Goal: Information Seeking & Learning: Check status

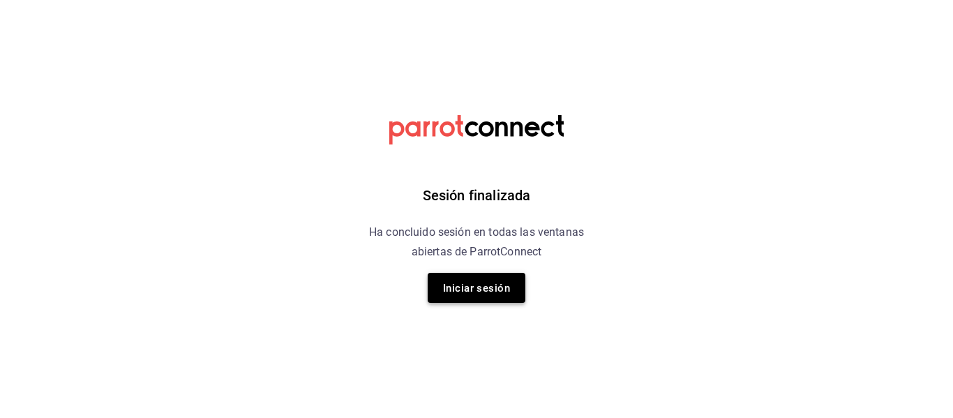
click at [474, 279] on font "Iniciar sesión" at bounding box center [476, 287] width 67 height 19
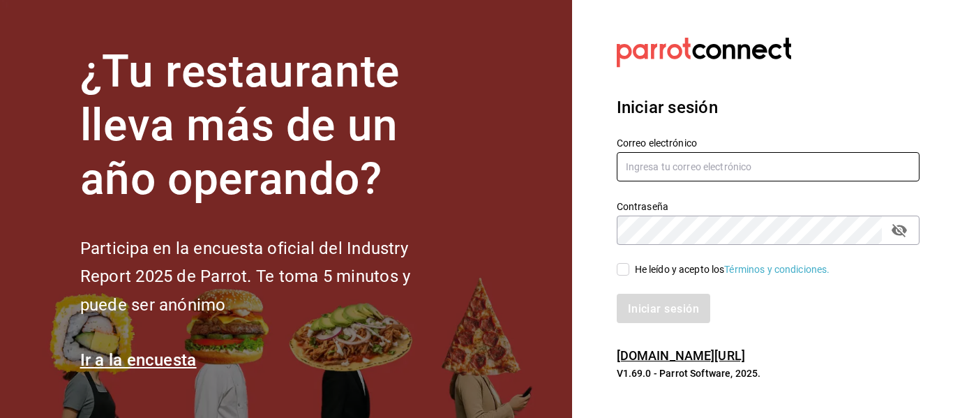
click at [660, 172] on input "text" at bounding box center [768, 166] width 303 height 29
type input "multiuser@sushiexpress.com"
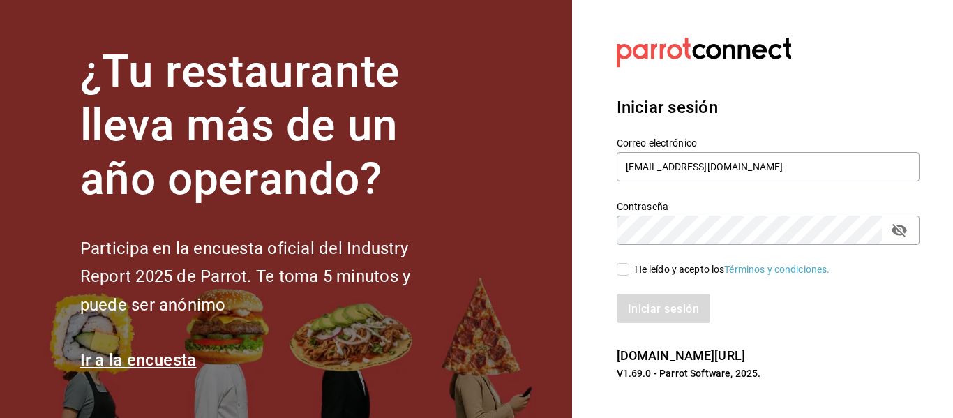
click at [632, 278] on div "Iniciar sesión" at bounding box center [759, 300] width 319 height 46
click at [628, 269] on input "He leído y acepto los Términos y condiciones." at bounding box center [623, 269] width 13 height 13
checkbox input "true"
click at [656, 308] on font "Iniciar sesión" at bounding box center [663, 307] width 71 height 13
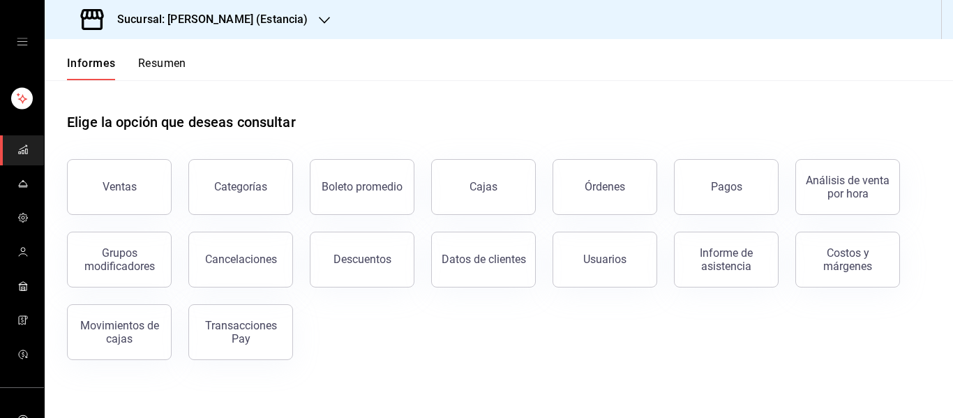
click at [248, 9] on div "Sucursal: [PERSON_NAME] (Estancia)" at bounding box center [196, 19] width 280 height 39
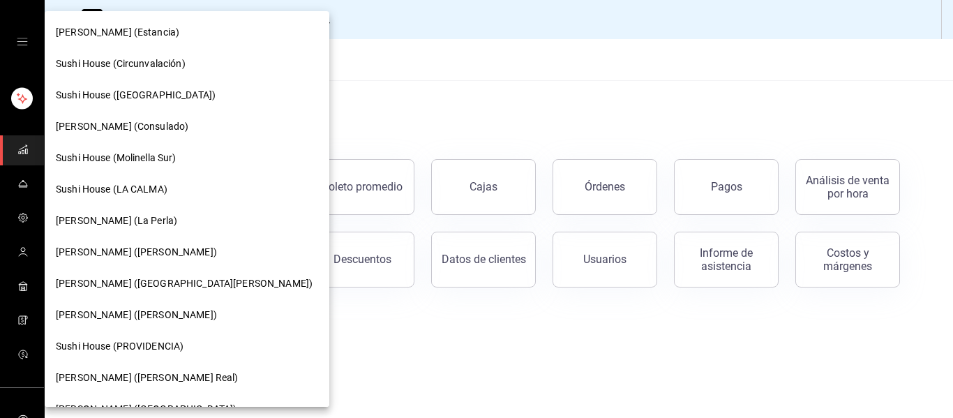
scroll to position [181, 0]
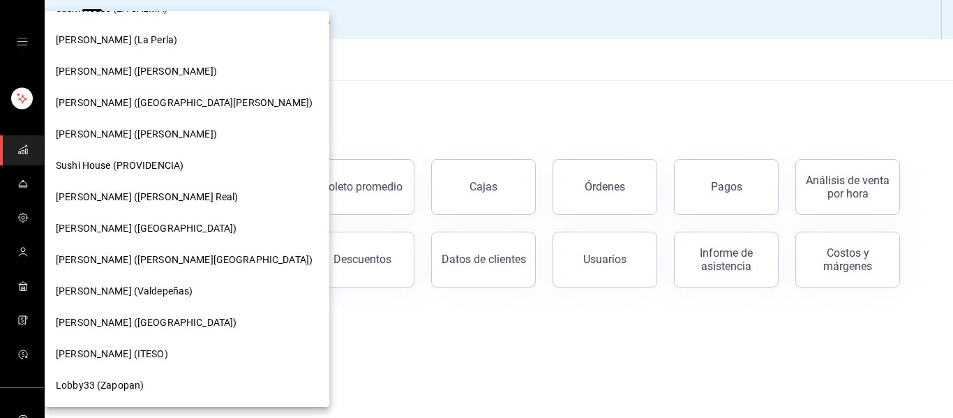
click at [126, 287] on font "[PERSON_NAME] (Valdepeñas)" at bounding box center [124, 290] width 137 height 11
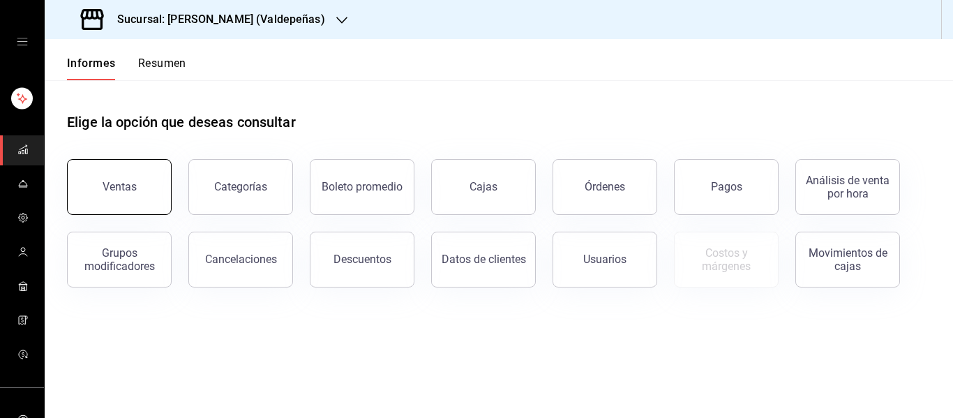
click at [108, 176] on button "Ventas" at bounding box center [119, 187] width 105 height 56
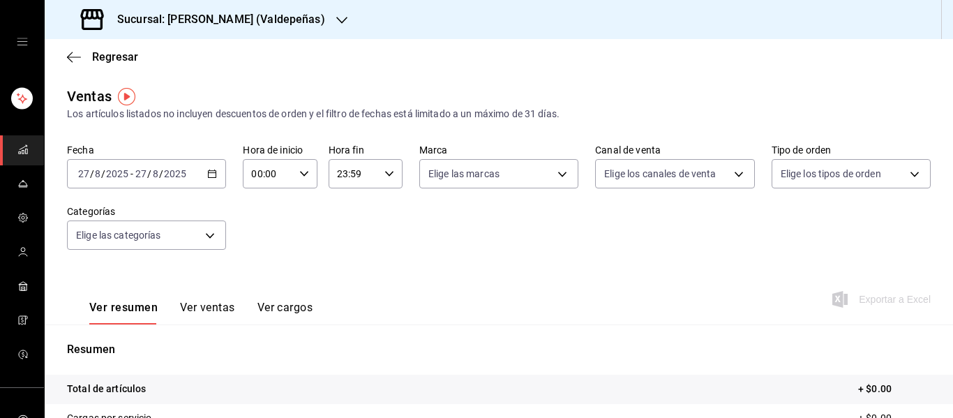
click at [259, 20] on font "Sucursal: [PERSON_NAME] (Valdepeñas)" at bounding box center [221, 19] width 208 height 13
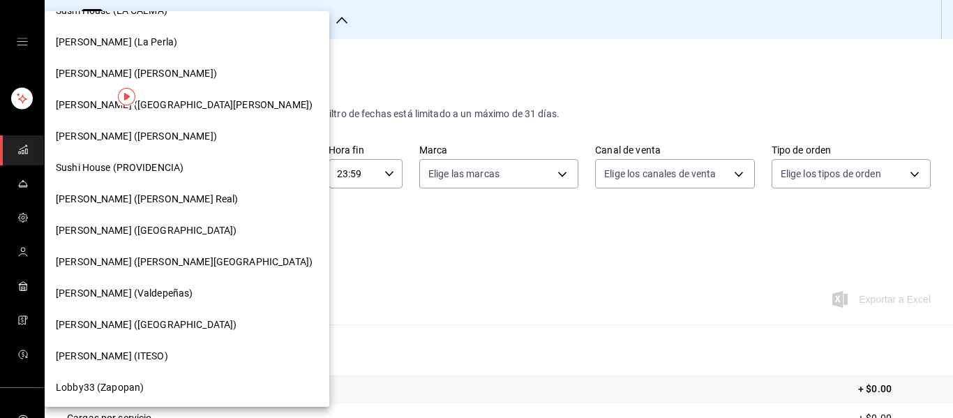
scroll to position [181, 0]
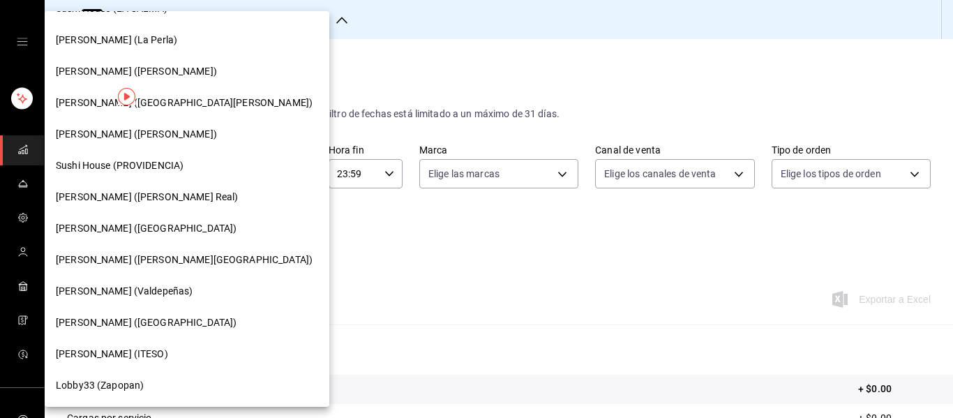
click at [130, 361] on span "[PERSON_NAME] (ITESO)" at bounding box center [112, 354] width 112 height 15
